Goal: Task Accomplishment & Management: Use online tool/utility

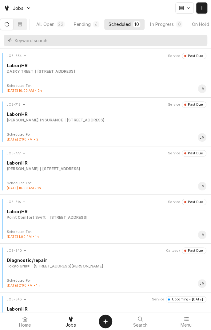
scroll to position [109, 0]
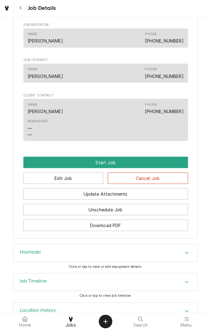
scroll to position [308, 0]
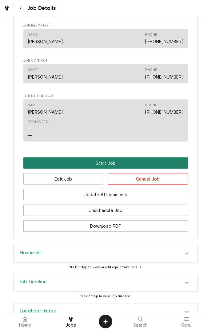
click at [149, 167] on button "Start Job" at bounding box center [105, 162] width 165 height 11
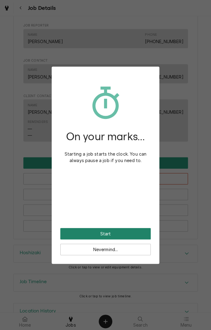
click at [137, 235] on button "Start" at bounding box center [105, 233] width 91 height 11
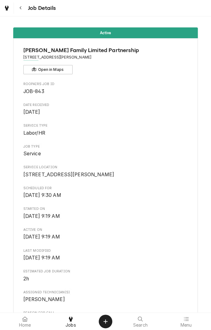
click at [22, 9] on div "Navigate back" at bounding box center [21, 8] width 6 height 6
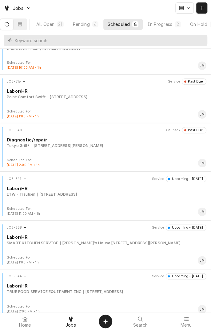
scroll to position [125, 0]
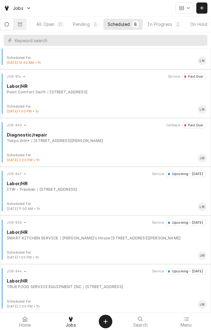
click at [142, 251] on div "Scheduled For: Aug 15th, 2025 - 1:00 PM • 1h JM" at bounding box center [105, 255] width 206 height 10
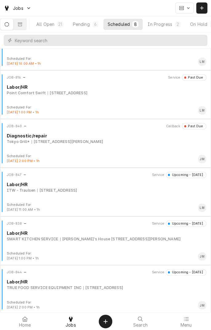
scroll to position [125, 0]
